Goal: Task Accomplishment & Management: Use online tool/utility

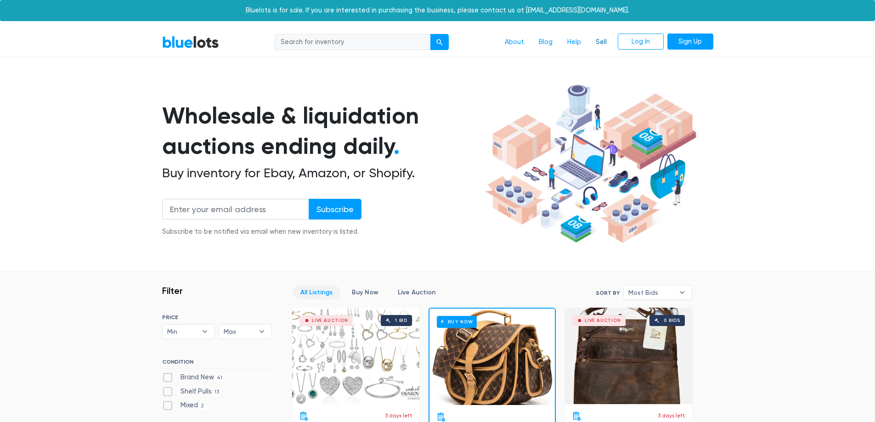
click at [599, 44] on link "Sell" at bounding box center [602, 42] width 26 height 17
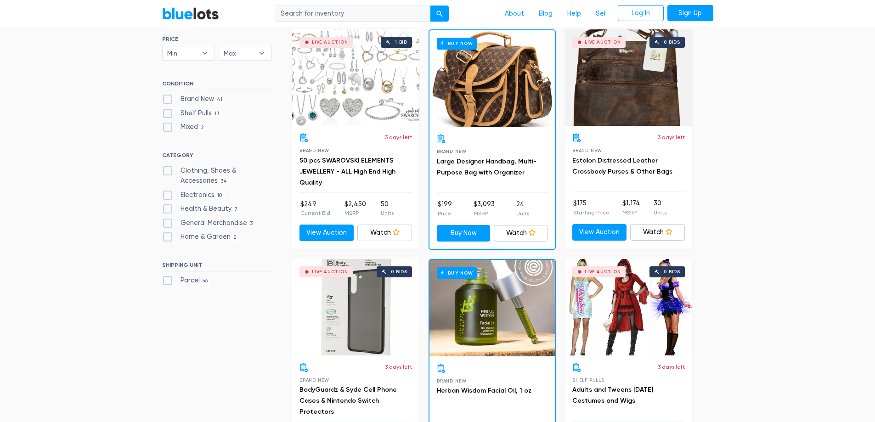
scroll to position [274, 0]
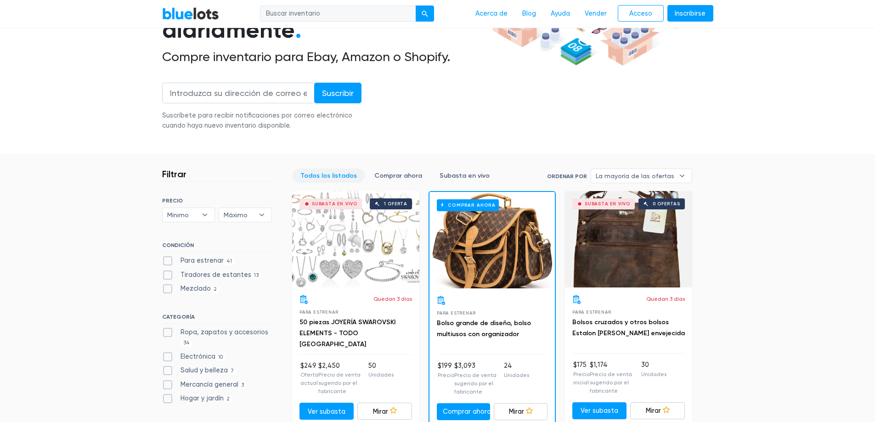
scroll to position [313, 0]
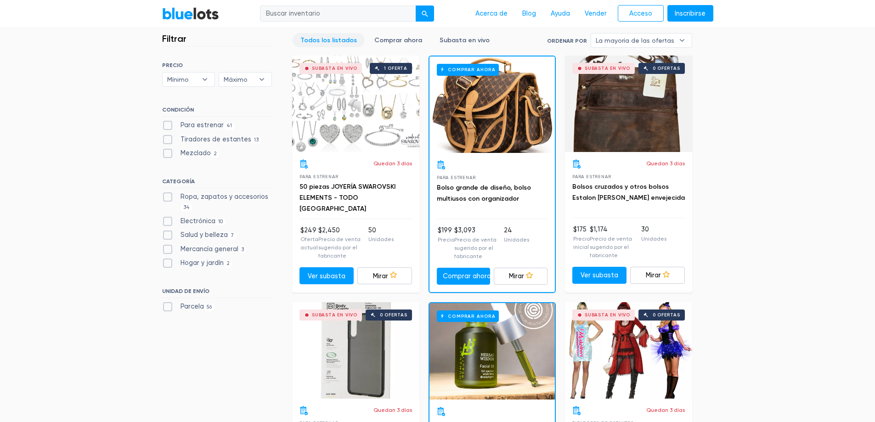
click at [206, 222] on font "Electrónica" at bounding box center [198, 221] width 35 height 8
click at [168, 222] on input "Electrónica 10" at bounding box center [165, 219] width 6 height 6
checkbox input "true"
